Goal: Task Accomplishment & Management: Manage account settings

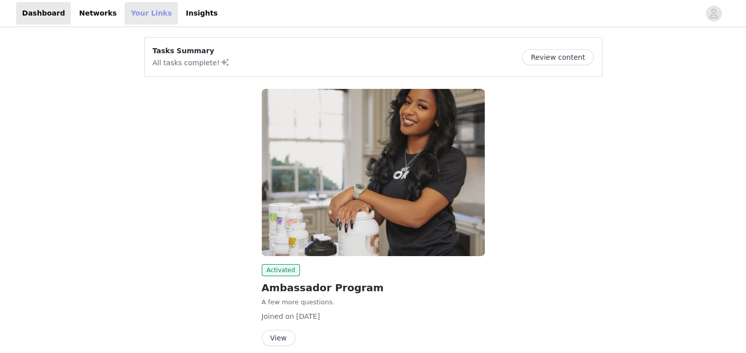
click at [138, 9] on link "Your Links" at bounding box center [151, 13] width 53 height 23
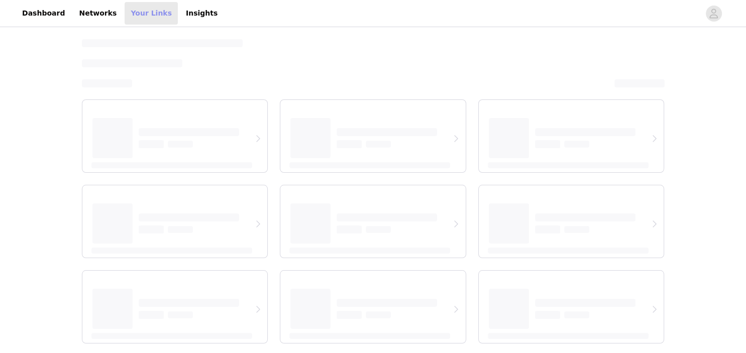
select select "12"
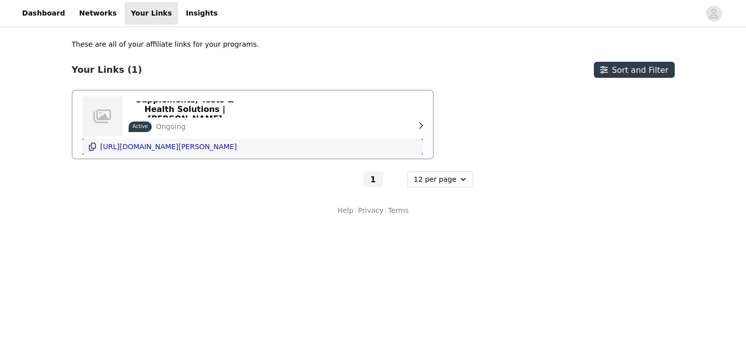
click at [196, 146] on p "https://store.thorne.com/crossfitspur" at bounding box center [169, 147] width 137 height 8
click at [186, 152] on ul "https://store.thorne.com/crossfitspur" at bounding box center [169, 147] width 141 height 12
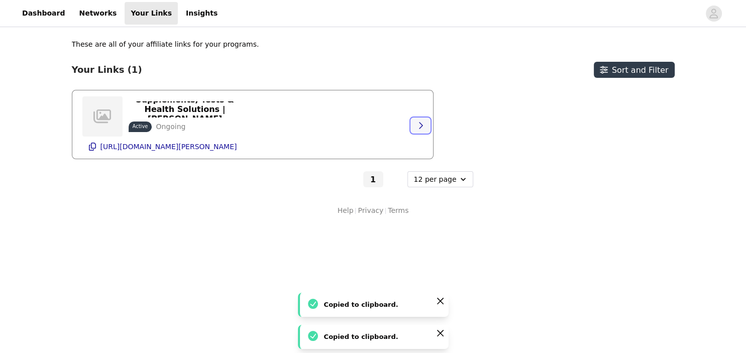
click at [421, 132] on button "button" at bounding box center [421, 126] width 20 height 16
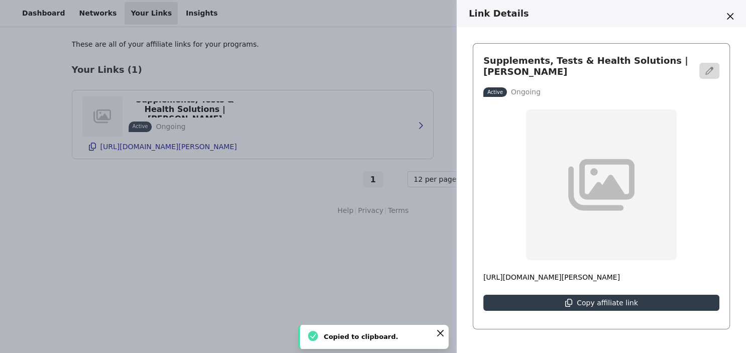
click at [576, 277] on p "https://store.thorne.com/crossfitspur" at bounding box center [602, 277] width 236 height 11
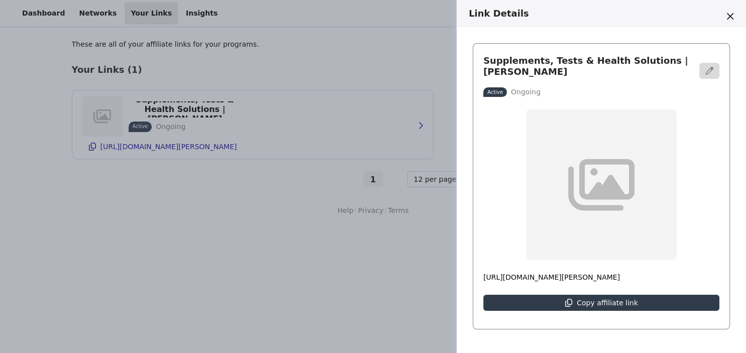
drag, startPoint x: 602, startPoint y: 278, endPoint x: 483, endPoint y: 279, distance: 119.6
click at [484, 279] on p "https://store.thorne.com/crossfitspur" at bounding box center [602, 277] width 236 height 11
copy p "https://store.thorne.com/crossfitspur"
click at [47, 15] on div "Link Details Supplements, Tests & Health Solutions | Thorne Active Ongoing http…" at bounding box center [373, 176] width 746 height 353
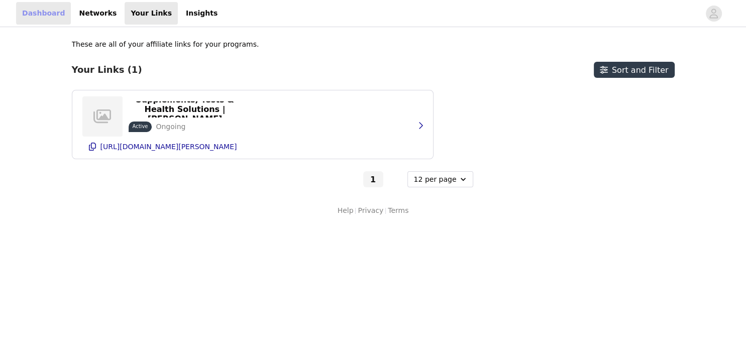
click at [44, 13] on link "Dashboard" at bounding box center [43, 13] width 55 height 23
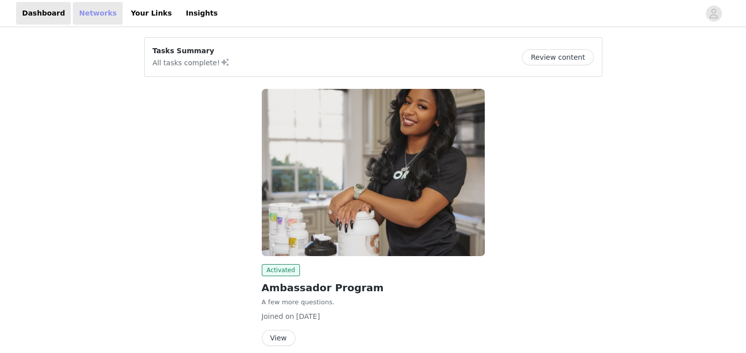
click at [81, 13] on link "Networks" at bounding box center [98, 13] width 50 height 23
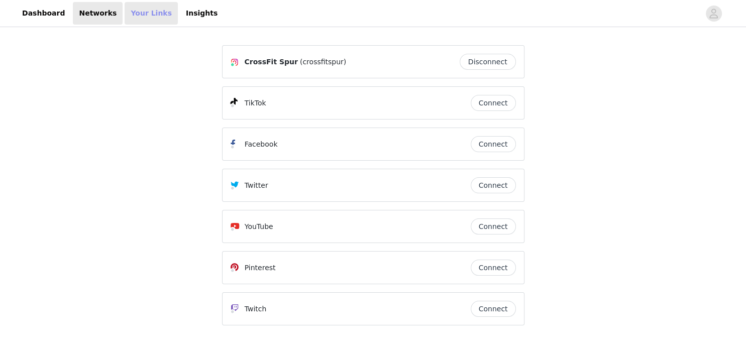
click at [141, 13] on link "Your Links" at bounding box center [151, 13] width 53 height 23
select select "12"
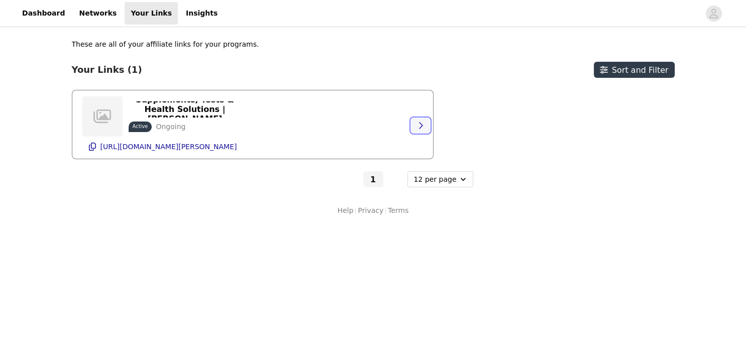
click at [422, 127] on icon "button" at bounding box center [421, 126] width 8 height 8
